Goal: Task Accomplishment & Management: Manage account settings

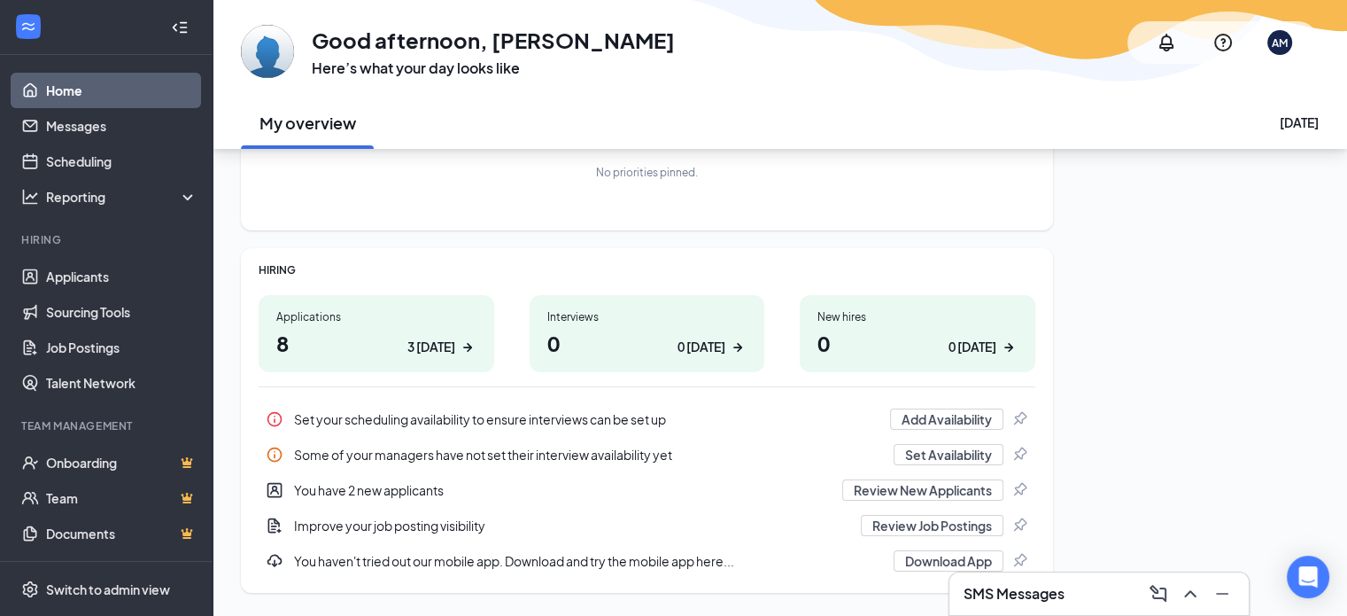
scroll to position [177, 0]
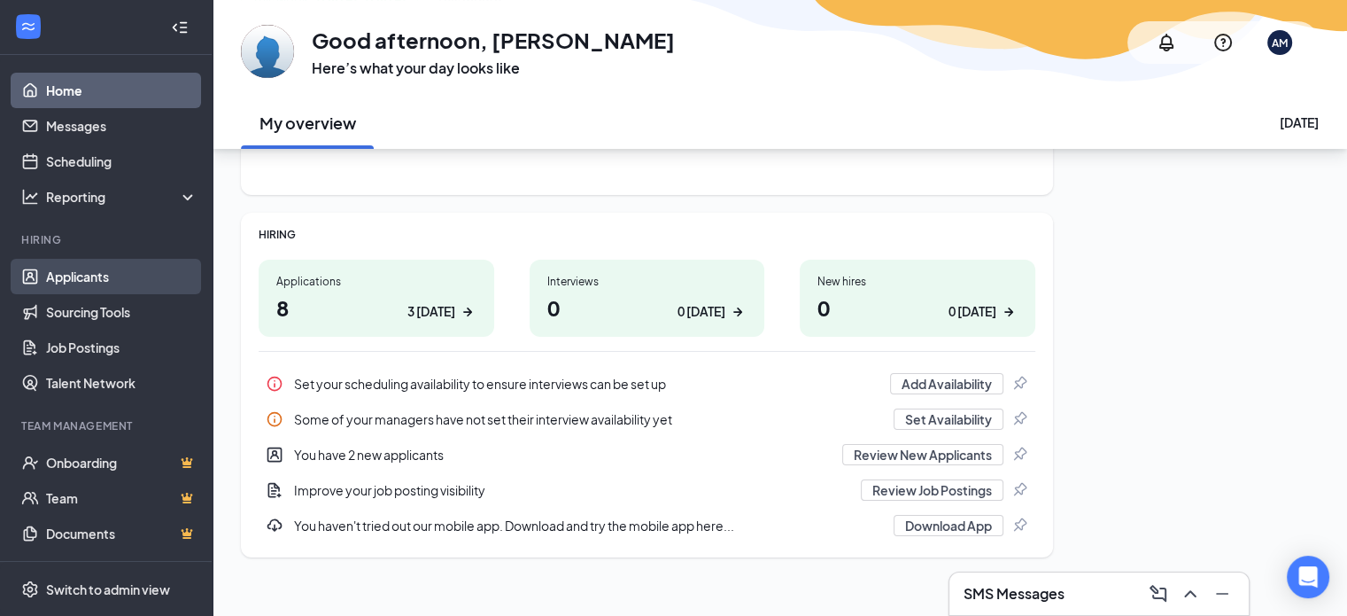
click at [81, 269] on link "Applicants" at bounding box center [121, 276] width 151 height 35
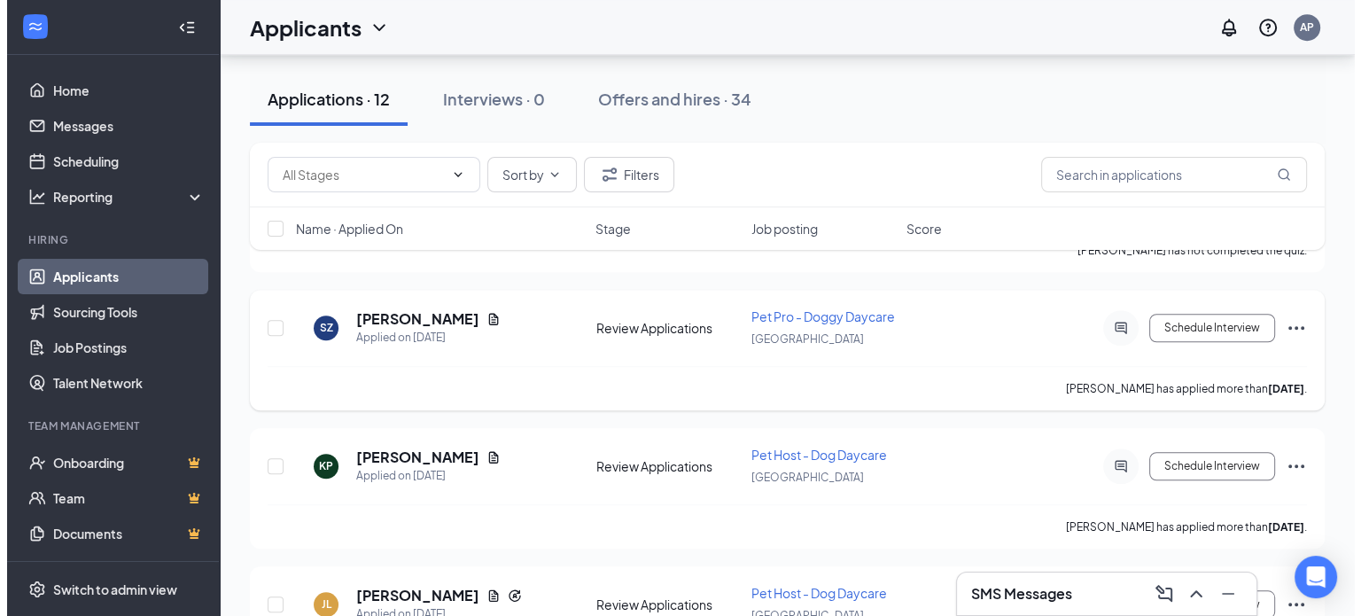
scroll to position [1449, 0]
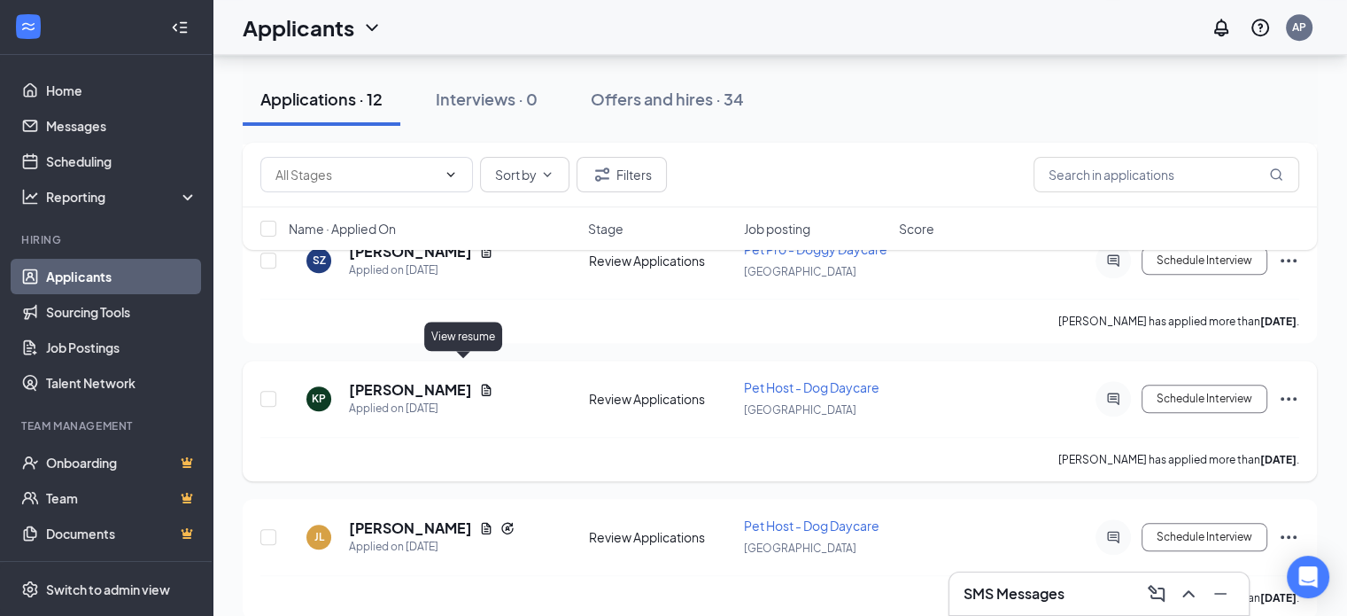
click at [482, 384] on icon "Document" at bounding box center [487, 390] width 10 height 12
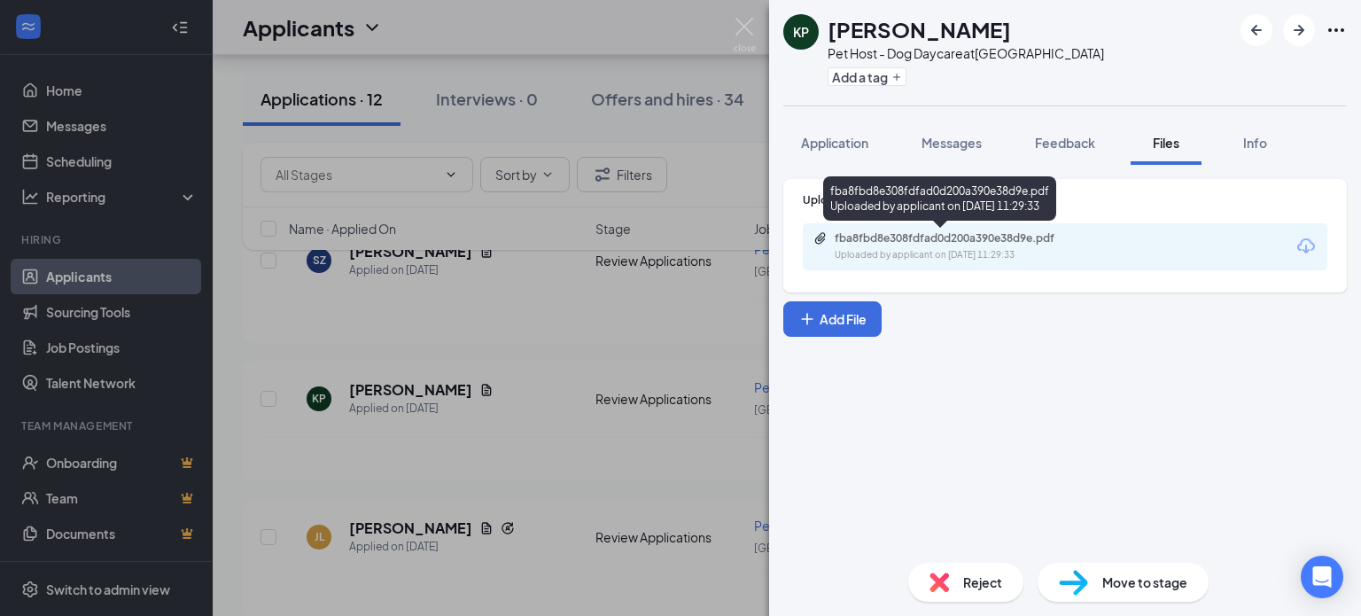
click at [1003, 244] on div "fba8fbd8e308fdfad0d200a390e38d9e.pdf" at bounding box center [958, 238] width 248 height 14
